Goal: Information Seeking & Learning: Learn about a topic

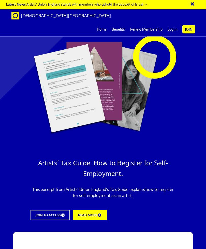
scroll to position [506, 0]
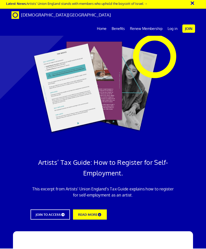
scroll to position [622, 0]
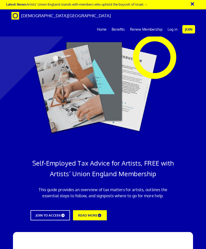
scroll to position [422, 0]
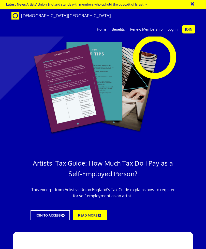
scroll to position [555, 0]
